Goal: Feedback & Contribution: Leave review/rating

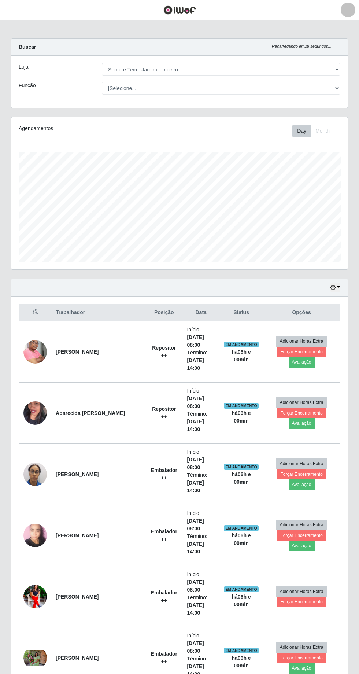
select select "508"
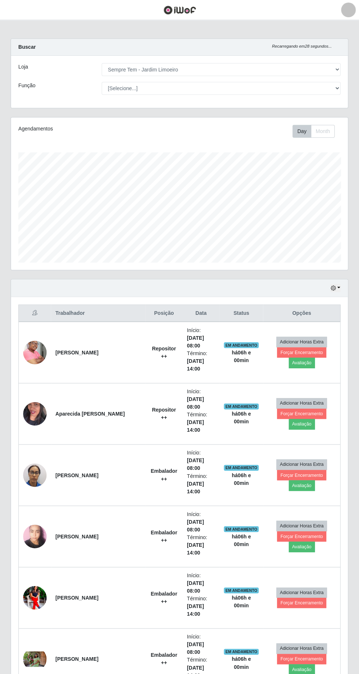
scroll to position [152, 336]
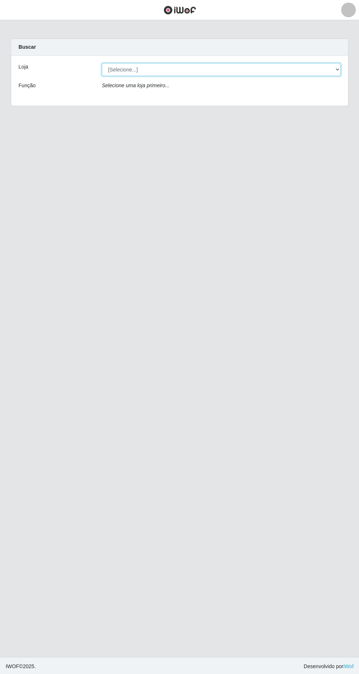
click at [107, 66] on select "[Selecione...] [GEOGRAPHIC_DATA] - [GEOGRAPHIC_DATA] [GEOGRAPHIC_DATA] - [GEOGR…" at bounding box center [221, 69] width 238 height 13
click at [116, 49] on div "Buscar" at bounding box center [179, 47] width 336 height 17
click at [123, 69] on select "[Selecione...] [GEOGRAPHIC_DATA] - [GEOGRAPHIC_DATA] [GEOGRAPHIC_DATA] - [GEOGR…" at bounding box center [221, 69] width 238 height 13
select select "508"
click at [102, 63] on select "[Selecione...] [GEOGRAPHIC_DATA] - [GEOGRAPHIC_DATA] [GEOGRAPHIC_DATA] - [GEOGR…" at bounding box center [221, 69] width 238 height 13
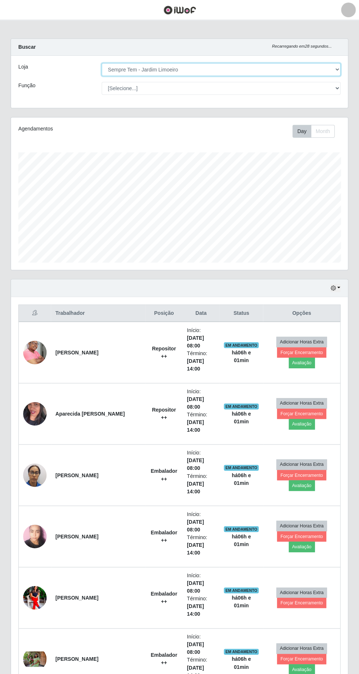
scroll to position [152, 336]
click at [290, 596] on button "Forçar Encerramento" at bounding box center [301, 601] width 49 height 10
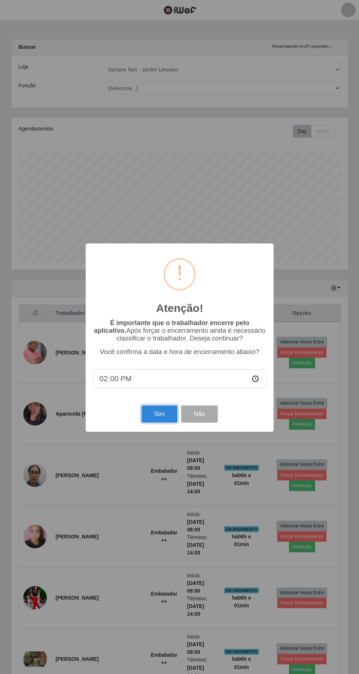
click at [158, 414] on button "Sim" at bounding box center [159, 412] width 36 height 17
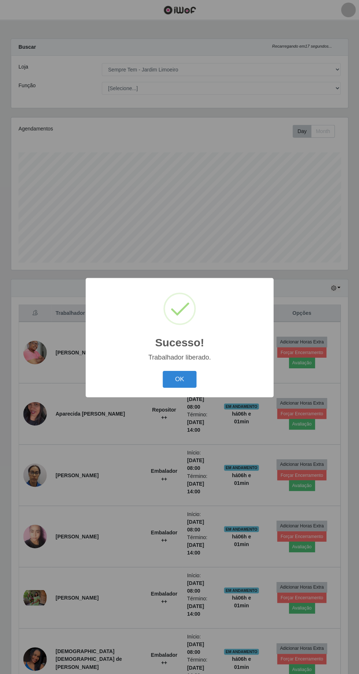
click at [179, 378] on button "OK" at bounding box center [180, 378] width 34 height 17
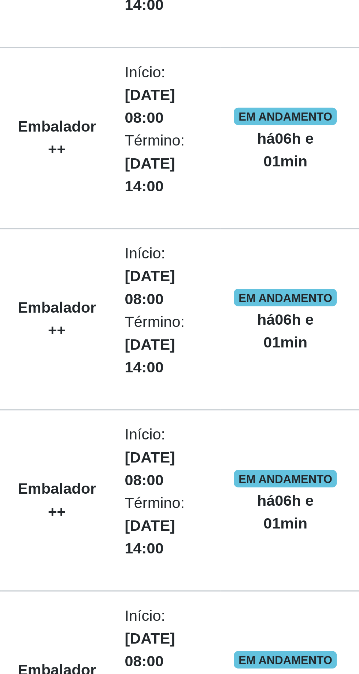
scroll to position [5, 0]
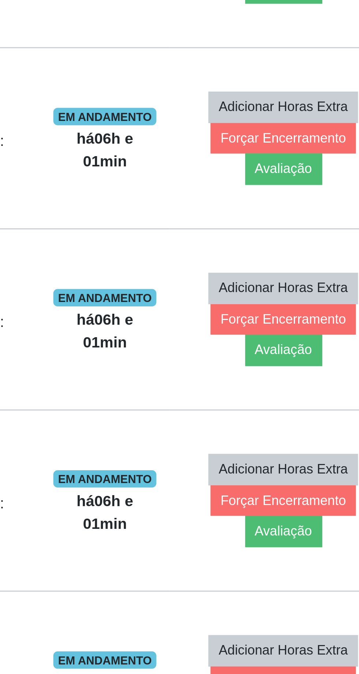
click at [314, 658] on button "Avaliação" at bounding box center [302, 663] width 26 height 10
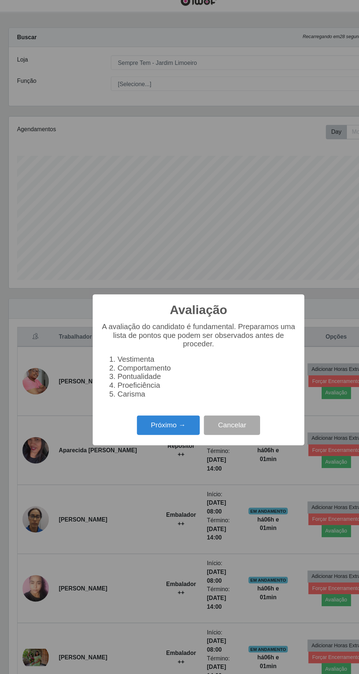
click at [149, 383] on button "Próximo →" at bounding box center [153, 385] width 56 height 17
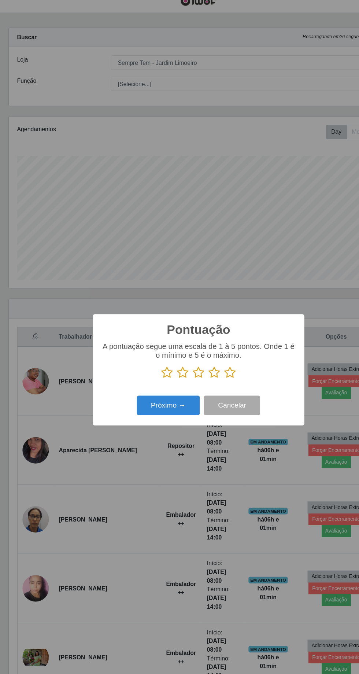
click at [202, 343] on icon at bounding box center [207, 339] width 10 height 11
click at [202, 345] on input "radio" at bounding box center [202, 345] width 0 height 0
click at [144, 367] on button "Próximo →" at bounding box center [153, 368] width 56 height 17
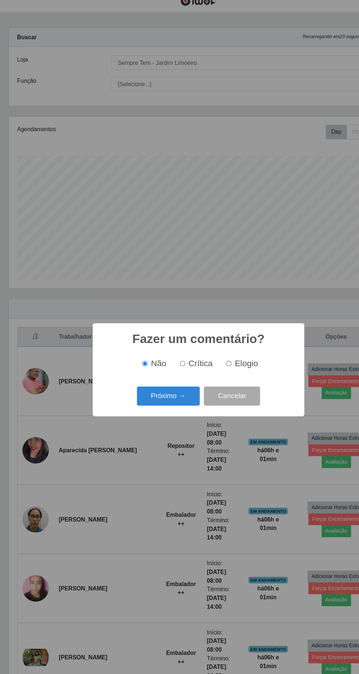
click at [138, 363] on button "Próximo →" at bounding box center [153, 360] width 56 height 17
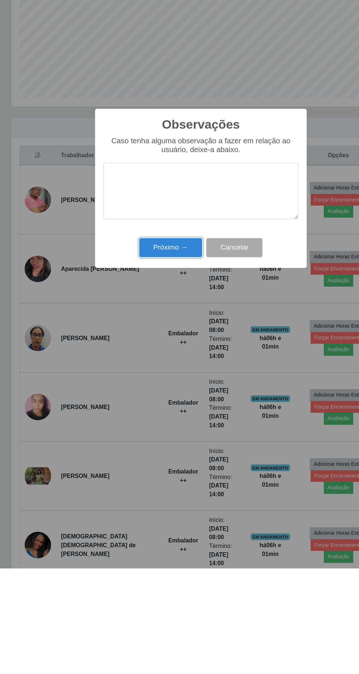
click at [140, 388] on button "Próximo →" at bounding box center [153, 389] width 56 height 17
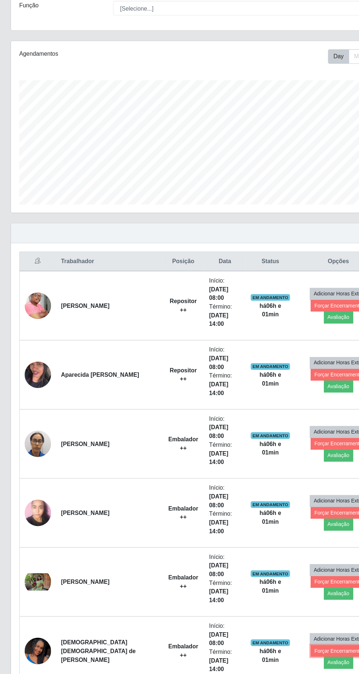
click at [277, 648] on button "Forçar Encerramento" at bounding box center [301, 653] width 49 height 10
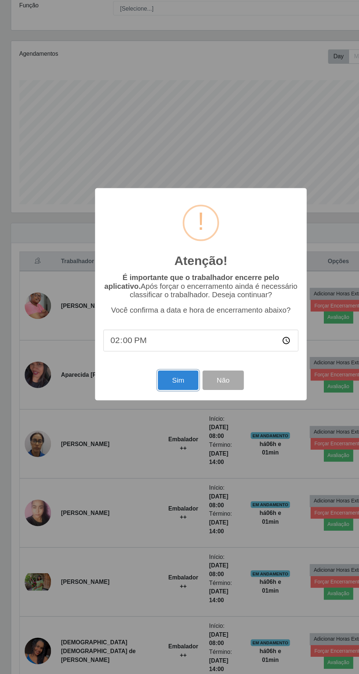
click at [167, 418] on button "Sim" at bounding box center [159, 412] width 36 height 17
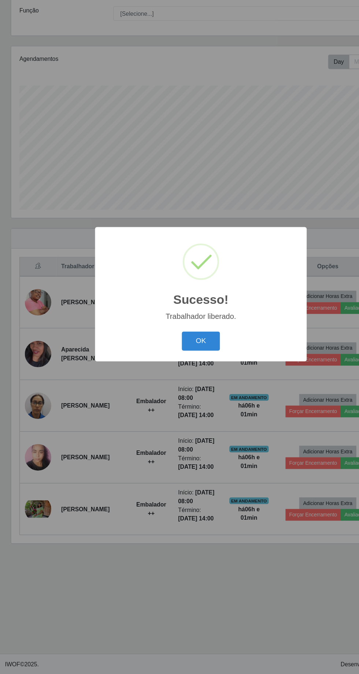
click at [180, 377] on button "OK" at bounding box center [180, 378] width 34 height 17
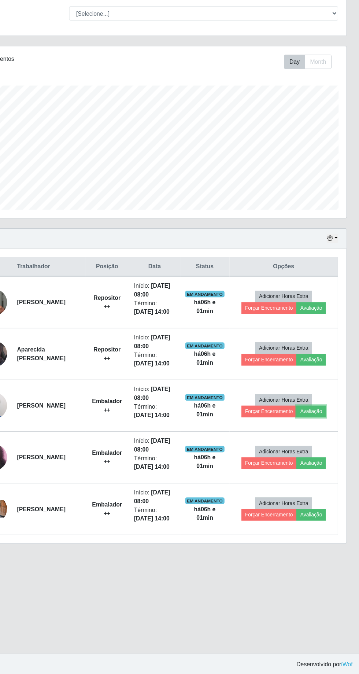
click at [319, 435] on button "Avaliação" at bounding box center [316, 440] width 26 height 10
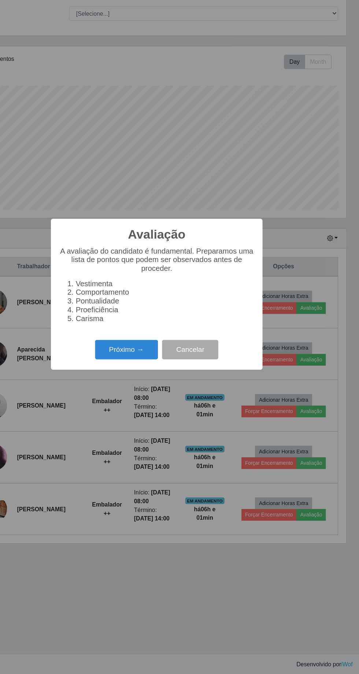
click at [146, 394] on button "Próximo →" at bounding box center [153, 385] width 56 height 17
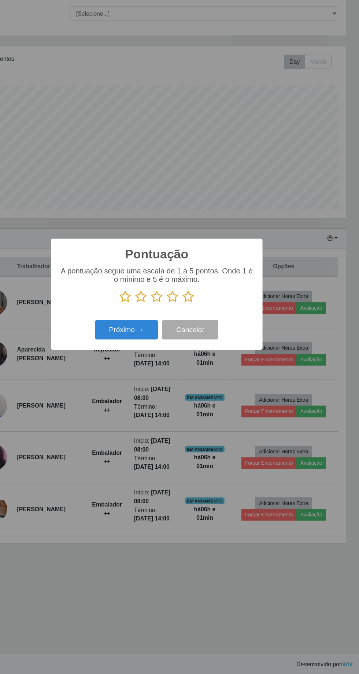
click at [206, 334] on icon at bounding box center [207, 339] width 10 height 11
click at [202, 345] on input "radio" at bounding box center [202, 345] width 0 height 0
click at [141, 367] on button "Próximo →" at bounding box center [153, 368] width 56 height 17
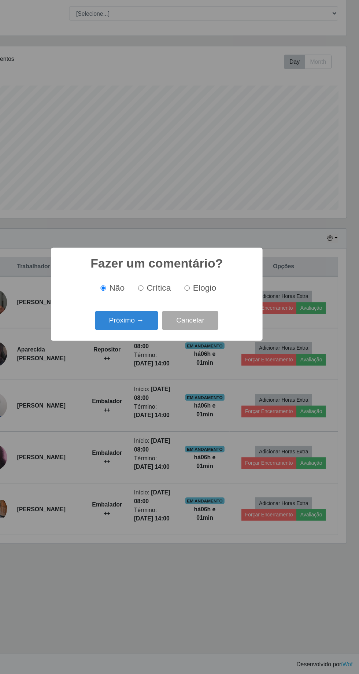
click at [166, 331] on input "Crítica" at bounding box center [165, 331] width 5 height 5
radio input "true"
click at [207, 331] on input "Elogio" at bounding box center [206, 331] width 5 height 5
radio input "true"
click at [149, 366] on button "Próximo →" at bounding box center [153, 360] width 56 height 17
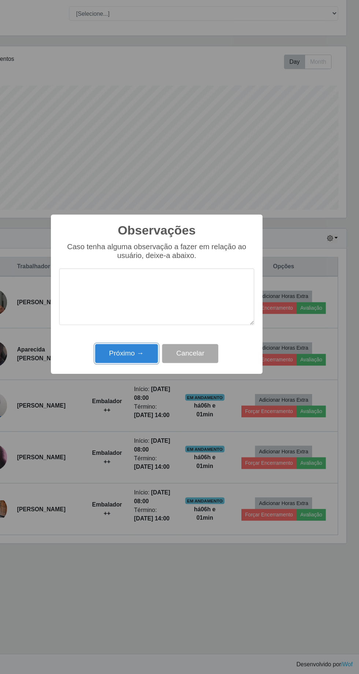
click at [144, 396] on button "Próximo →" at bounding box center [153, 389] width 56 height 17
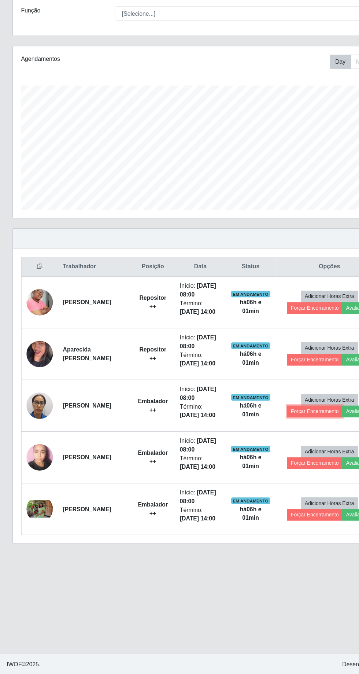
click at [269, 435] on button "Forçar Encerramento" at bounding box center [279, 440] width 49 height 10
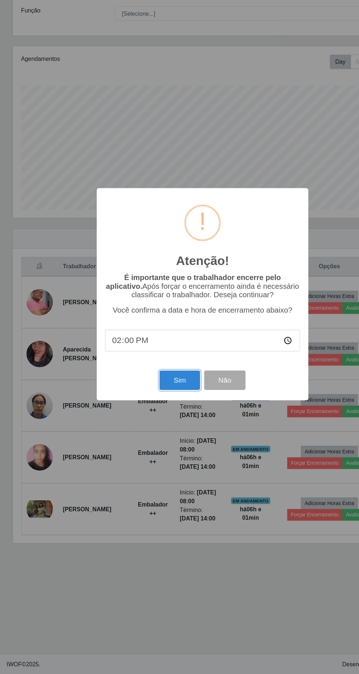
click at [160, 411] on button "Sim" at bounding box center [159, 412] width 36 height 17
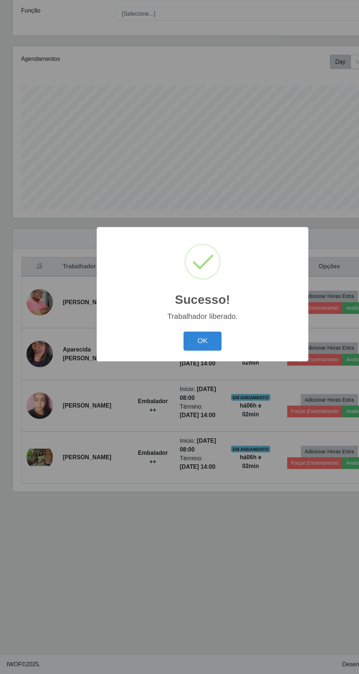
click at [183, 381] on button "OK" at bounding box center [180, 378] width 34 height 17
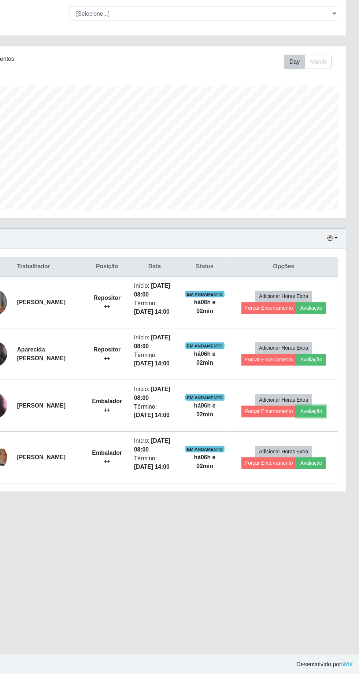
click at [324, 436] on button "Avaliação" at bounding box center [316, 440] width 26 height 10
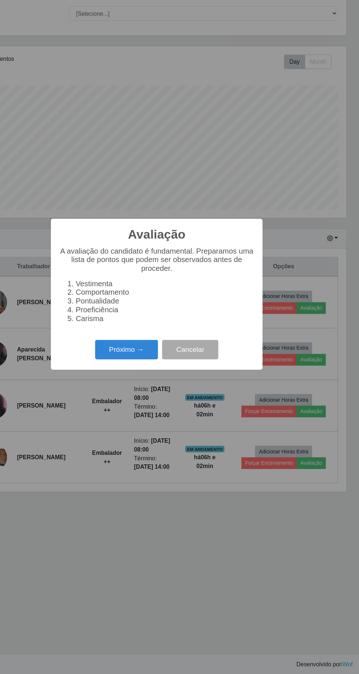
click at [156, 386] on button "Próximo →" at bounding box center [153, 385] width 56 height 17
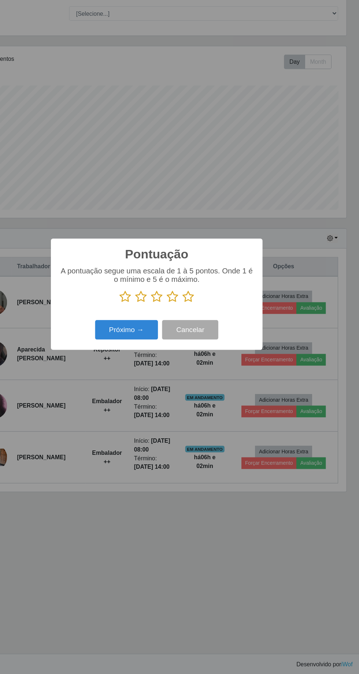
click at [208, 334] on icon at bounding box center [207, 339] width 10 height 11
click at [202, 345] on input "radio" at bounding box center [202, 345] width 0 height 0
click at [159, 368] on button "Próximo →" at bounding box center [153, 368] width 56 height 17
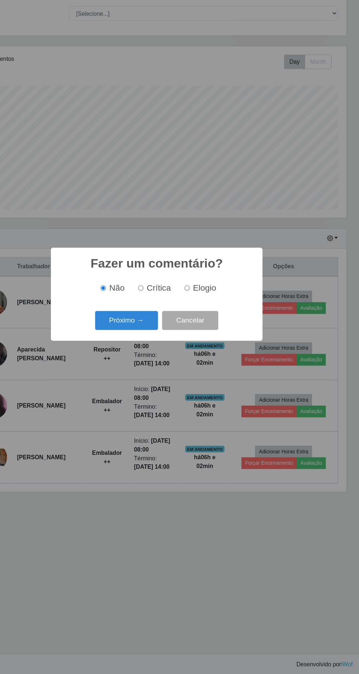
click at [207, 331] on input "Elogio" at bounding box center [206, 331] width 5 height 5
radio input "true"
click at [165, 362] on button "Próximo →" at bounding box center [153, 360] width 56 height 17
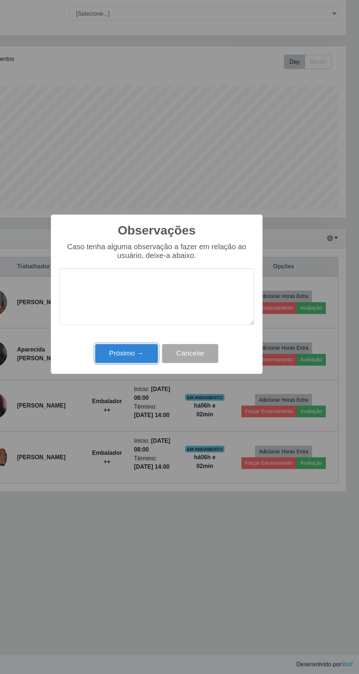
click at [158, 397] on button "Próximo →" at bounding box center [153, 389] width 56 height 17
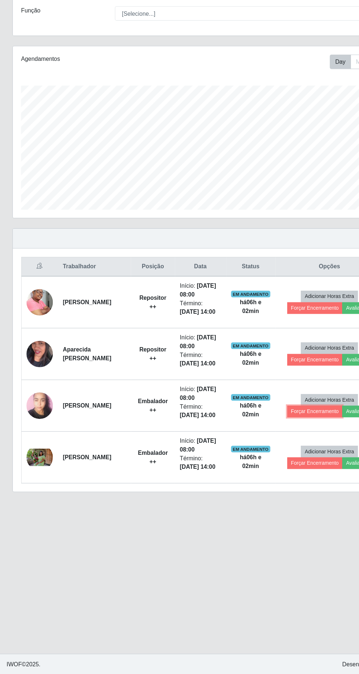
click at [283, 435] on button "Forçar Encerramento" at bounding box center [279, 440] width 49 height 10
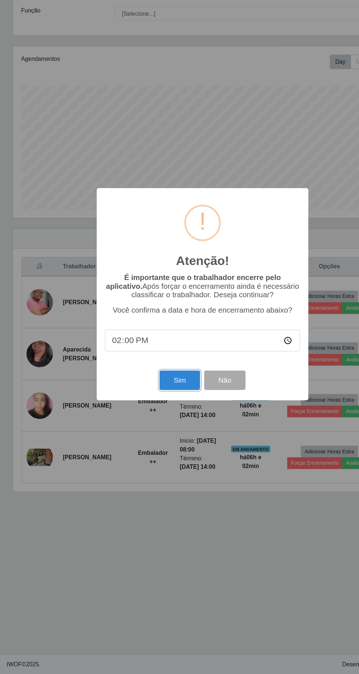
click at [152, 418] on button "Sim" at bounding box center [159, 412] width 36 height 17
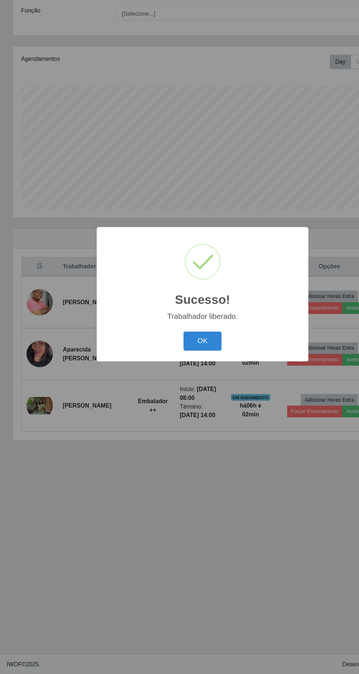
click at [174, 379] on button "OK" at bounding box center [180, 378] width 34 height 17
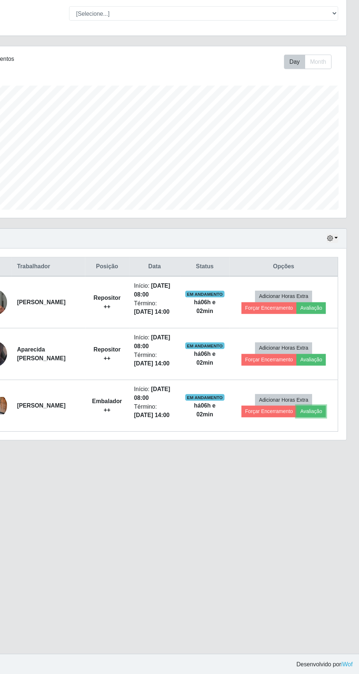
click at [321, 435] on button "Avaliação" at bounding box center [316, 440] width 26 height 10
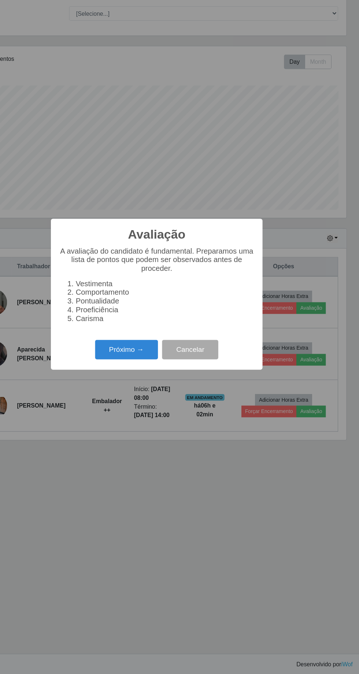
click at [138, 379] on button "Próximo →" at bounding box center [153, 385] width 56 height 17
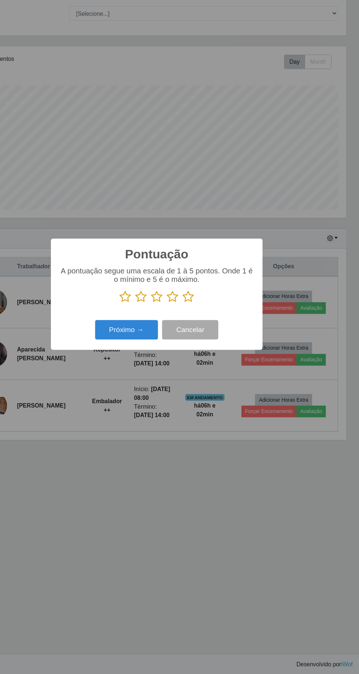
click at [193, 335] on icon at bounding box center [193, 339] width 10 height 11
click at [188, 345] on input "radio" at bounding box center [188, 345] width 0 height 0
click at [204, 333] on div "A pontuação segue uma escala de 1 à 5 pontos. Onde 1 é o mínimo e 5 é o máximo." at bounding box center [179, 328] width 173 height 32
click at [207, 341] on icon at bounding box center [207, 339] width 10 height 11
click at [202, 345] on input "radio" at bounding box center [202, 345] width 0 height 0
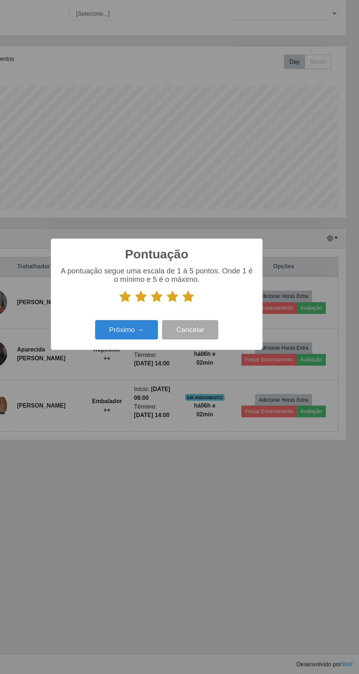
click at [207, 341] on icon at bounding box center [207, 339] width 10 height 11
click at [202, 345] on input "radio" at bounding box center [202, 345] width 0 height 0
click at [153, 367] on button "Próximo →" at bounding box center [153, 368] width 56 height 17
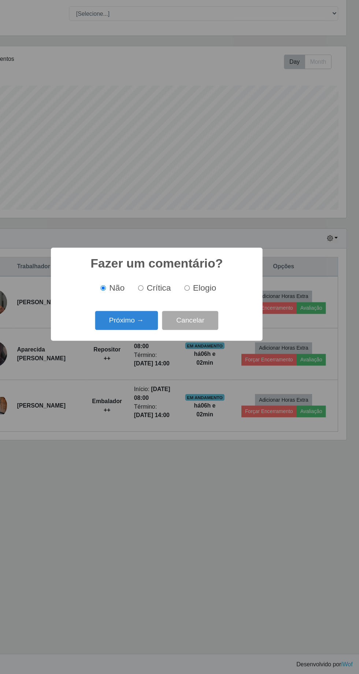
click at [207, 332] on input "Elogio" at bounding box center [206, 331] width 5 height 5
radio input "true"
click at [159, 359] on button "Próximo →" at bounding box center [153, 360] width 56 height 17
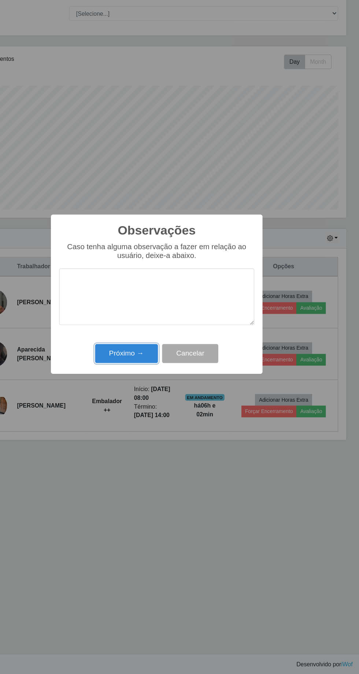
click at [148, 386] on button "Próximo →" at bounding box center [153, 389] width 56 height 17
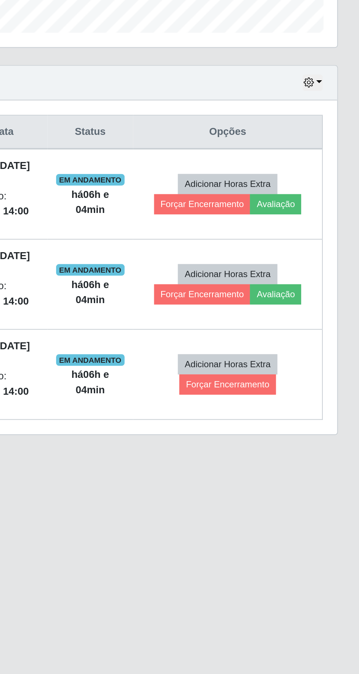
scroll to position [0, 0]
click at [318, 345] on button "Avaliação" at bounding box center [316, 349] width 26 height 10
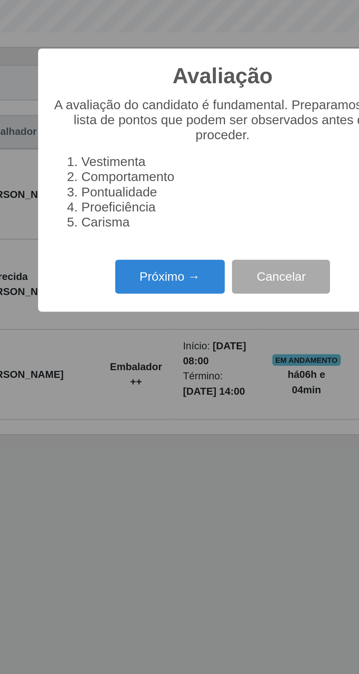
click at [138, 384] on button "Próximo →" at bounding box center [153, 385] width 56 height 17
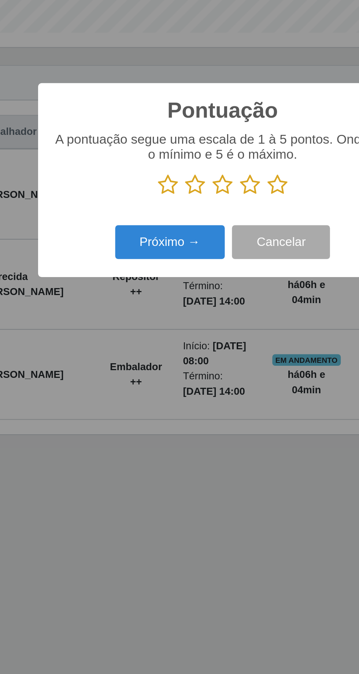
click at [176, 337] on icon at bounding box center [179, 339] width 10 height 11
click at [174, 345] on input "radio" at bounding box center [174, 345] width 0 height 0
click at [142, 363] on button "Próximo →" at bounding box center [153, 368] width 56 height 17
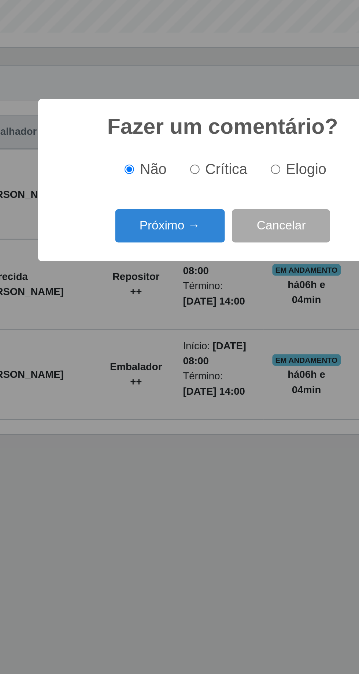
click at [164, 329] on input "Crítica" at bounding box center [165, 331] width 5 height 5
radio input "true"
click at [145, 361] on button "Próximo →" at bounding box center [153, 360] width 56 height 17
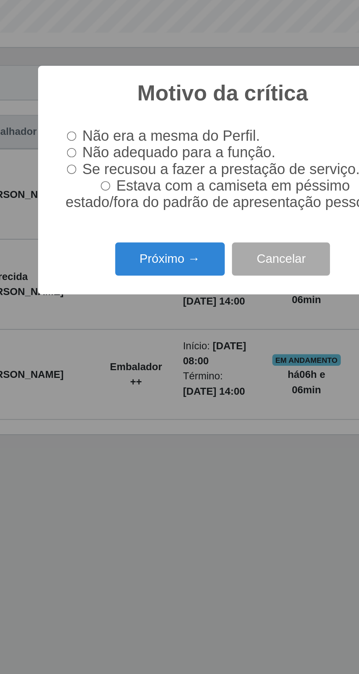
click at [105, 320] on input "Não adequado para a função." at bounding box center [102, 322] width 5 height 5
radio input "true"
click at [102, 322] on input "Não adequado para a função." at bounding box center [102, 322] width 5 height 5
click at [136, 377] on button "Próximo →" at bounding box center [153, 376] width 56 height 17
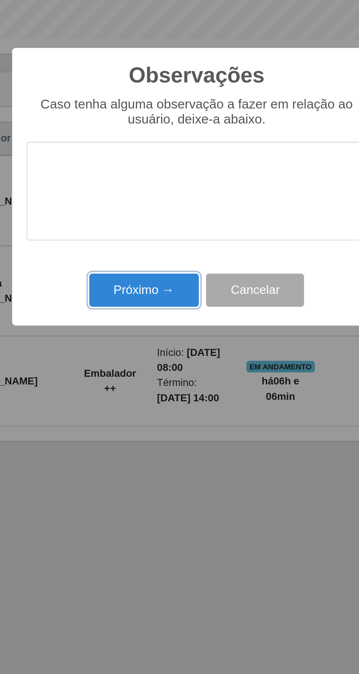
click at [162, 391] on button "Próximo →" at bounding box center [153, 389] width 56 height 17
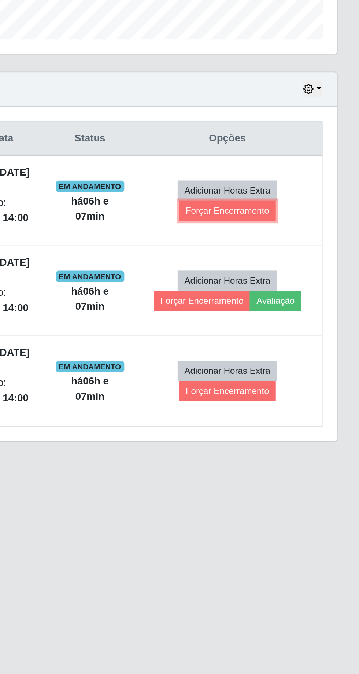
click at [299, 347] on button "Forçar Encerramento" at bounding box center [291, 349] width 49 height 10
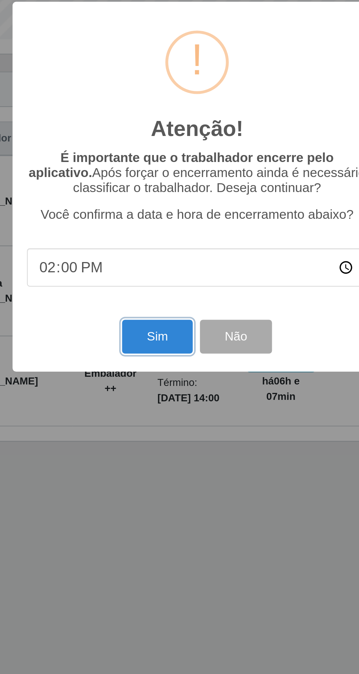
click at [164, 418] on button "Sim" at bounding box center [159, 412] width 36 height 17
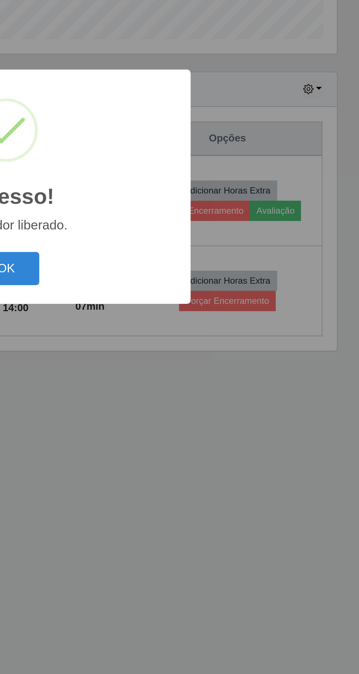
click at [194, 382] on button "OK" at bounding box center [180, 378] width 34 height 17
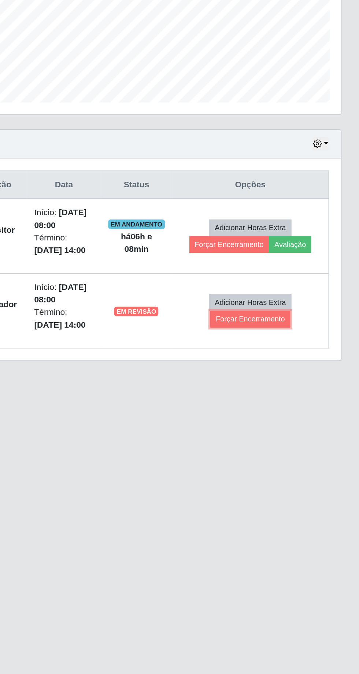
click at [295, 393] on button "Forçar Encerramento" at bounding box center [291, 395] width 49 height 10
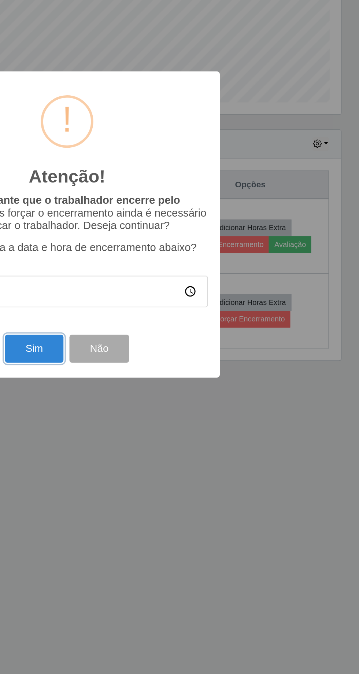
click at [157, 410] on button "Sim" at bounding box center [159, 412] width 36 height 17
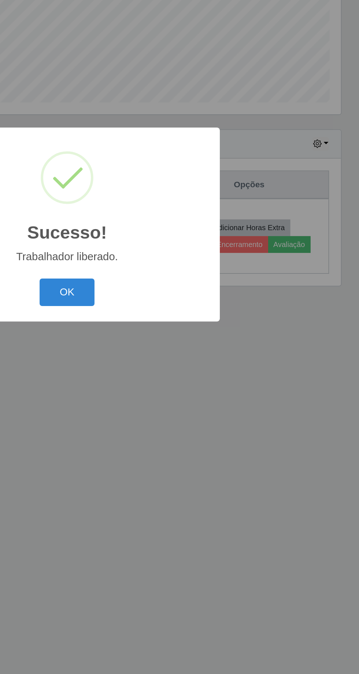
click at [173, 371] on button "OK" at bounding box center [180, 378] width 34 height 17
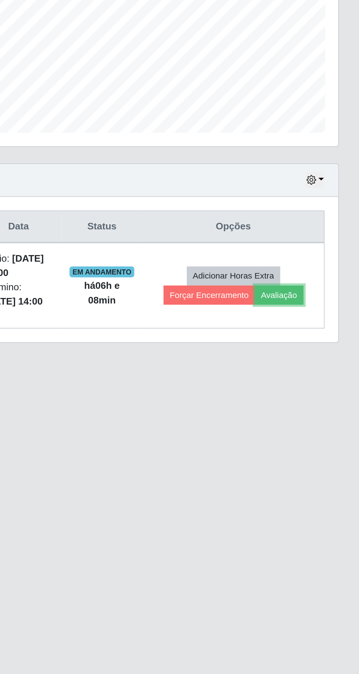
click at [321, 349] on button "Avaliação" at bounding box center [316, 349] width 26 height 10
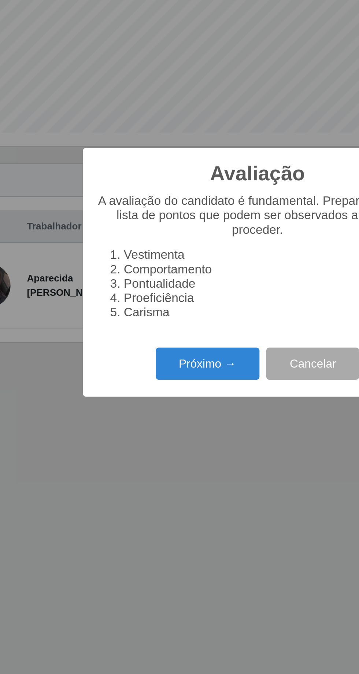
click at [151, 394] on button "Próximo →" at bounding box center [153, 385] width 56 height 17
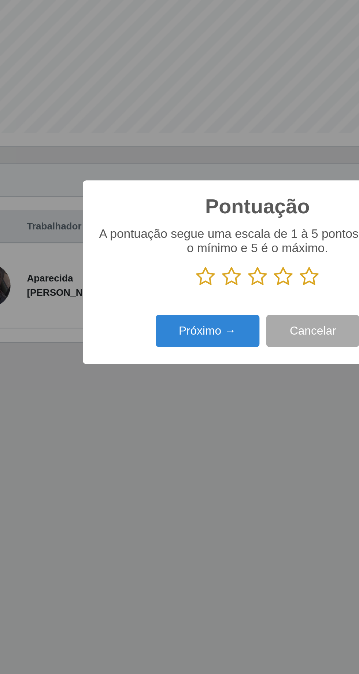
click at [208, 345] on icon at bounding box center [207, 339] width 10 height 11
click at [202, 345] on input "radio" at bounding box center [202, 345] width 0 height 0
click at [143, 377] on button "Próximo →" at bounding box center [153, 368] width 56 height 17
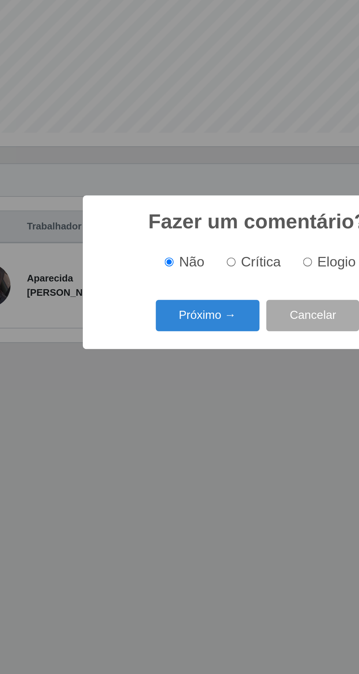
click at [207, 334] on input "Elogio" at bounding box center [206, 331] width 5 height 5
radio input "true"
click at [155, 369] on button "Próximo →" at bounding box center [153, 360] width 56 height 17
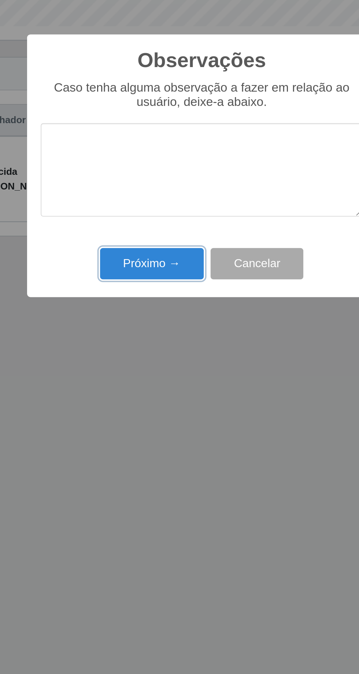
click at [150, 391] on button "Próximo →" at bounding box center [153, 389] width 56 height 17
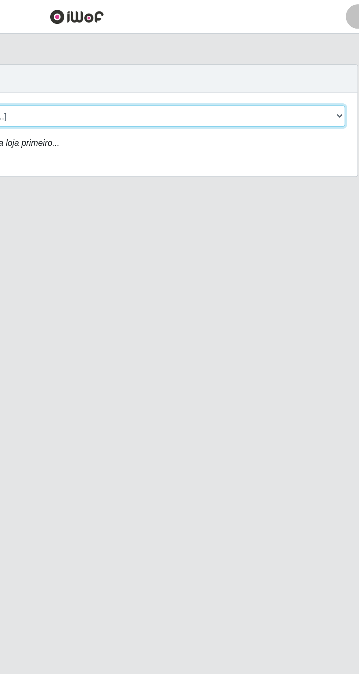
click at [179, 69] on select "[Selecione...] [GEOGRAPHIC_DATA] - [GEOGRAPHIC_DATA] [GEOGRAPHIC_DATA] - [GEOGR…" at bounding box center [221, 69] width 238 height 13
select select "508"
click at [102, 63] on select "[Selecione...] [GEOGRAPHIC_DATA] - [GEOGRAPHIC_DATA] [GEOGRAPHIC_DATA] - [GEOGR…" at bounding box center [221, 69] width 238 height 13
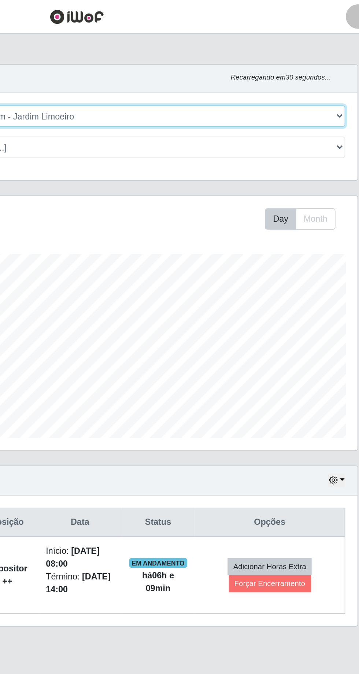
scroll to position [152, 336]
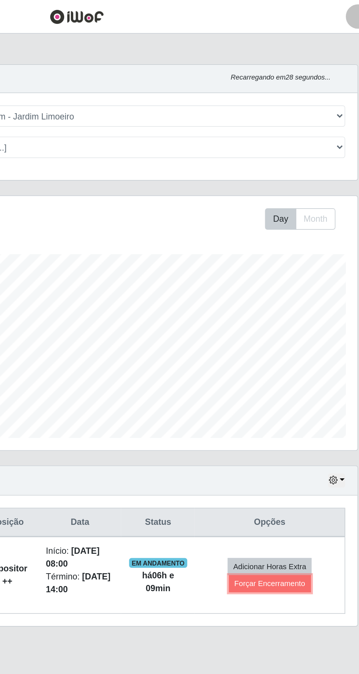
click at [297, 347] on button "Forçar Encerramento" at bounding box center [295, 349] width 49 height 10
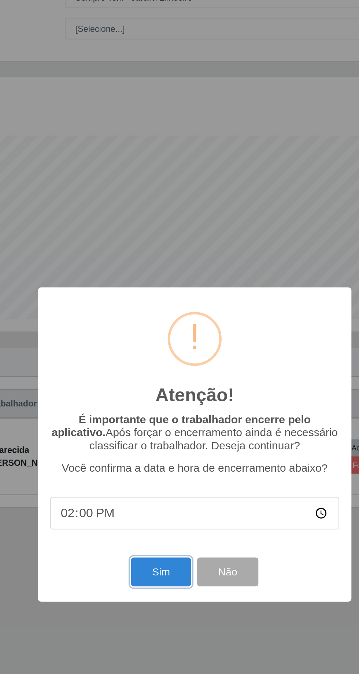
click at [158, 422] on button "Sim" at bounding box center [159, 412] width 36 height 17
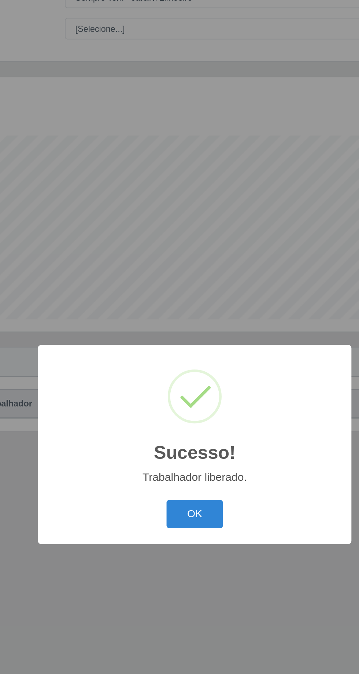
click at [174, 387] on button "OK" at bounding box center [180, 378] width 34 height 17
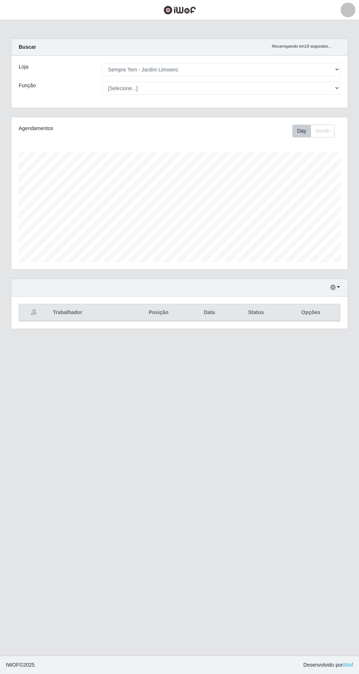
scroll to position [0, 0]
